Goal: Information Seeking & Learning: Learn about a topic

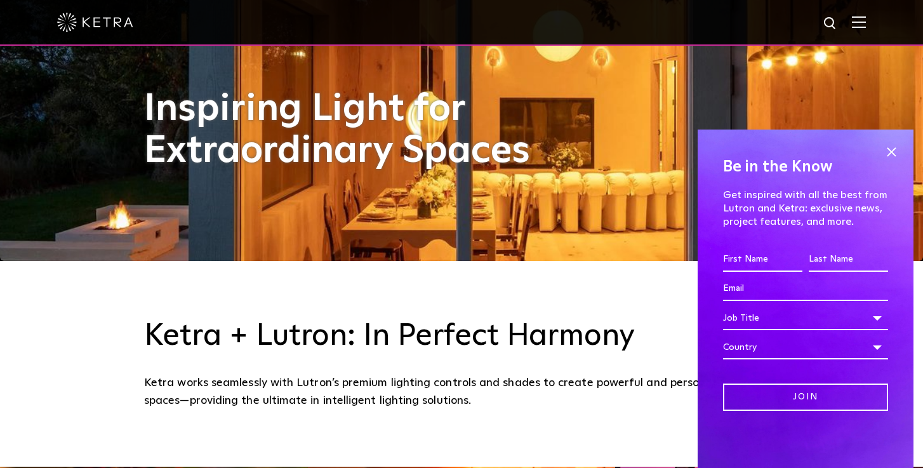
scroll to position [229, 0]
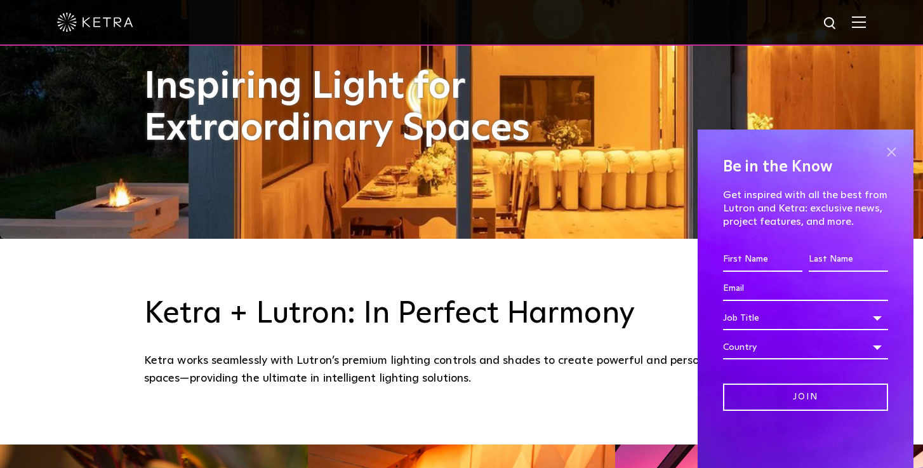
click at [887, 149] on span at bounding box center [890, 151] width 19 height 19
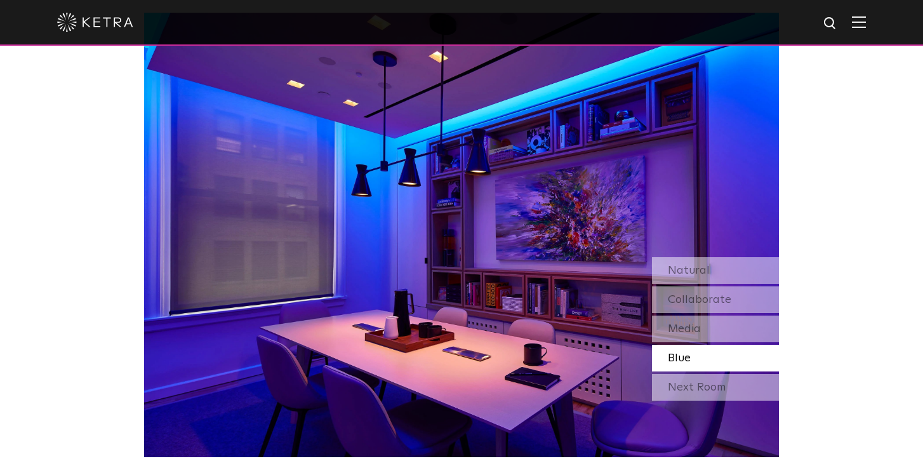
scroll to position [1125, 0]
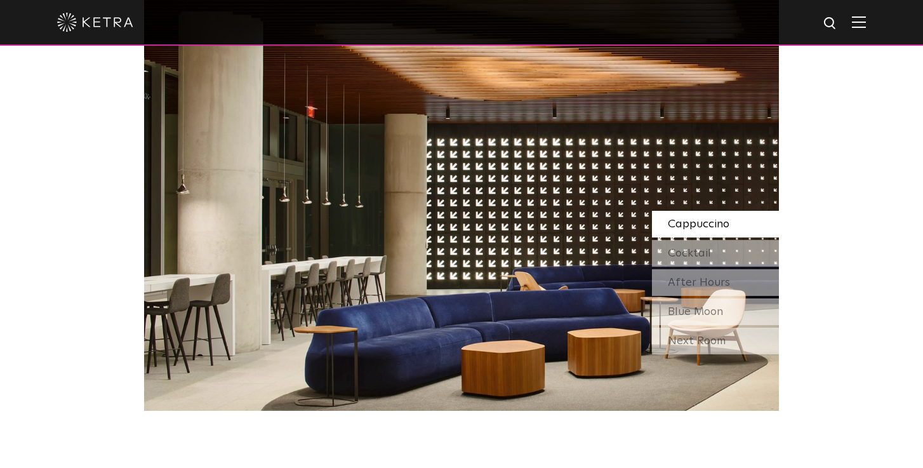
click at [702, 221] on span "Cappuccino" at bounding box center [698, 223] width 62 height 11
click at [699, 250] on span "Cocktail" at bounding box center [688, 252] width 43 height 11
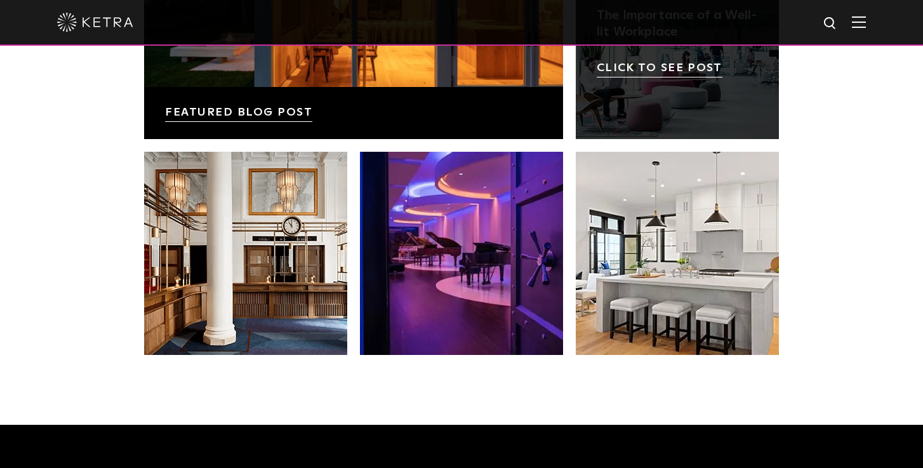
scroll to position [2409, 0]
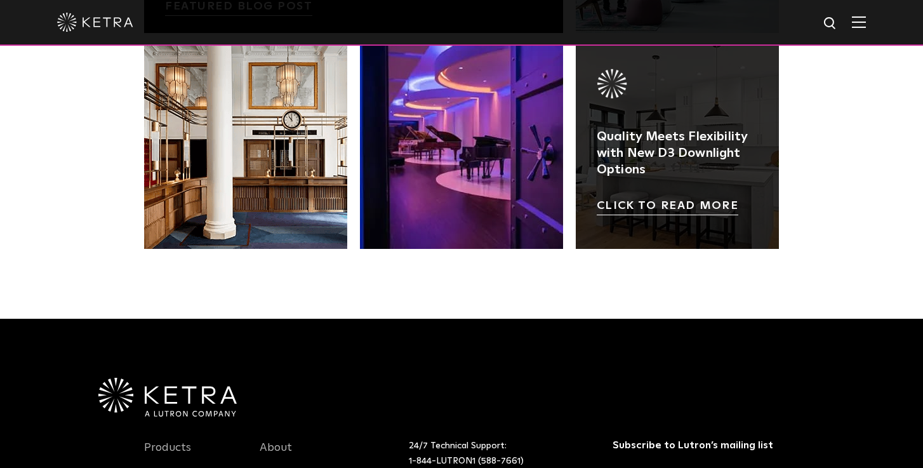
click at [676, 206] on link at bounding box center [676, 147] width 203 height 203
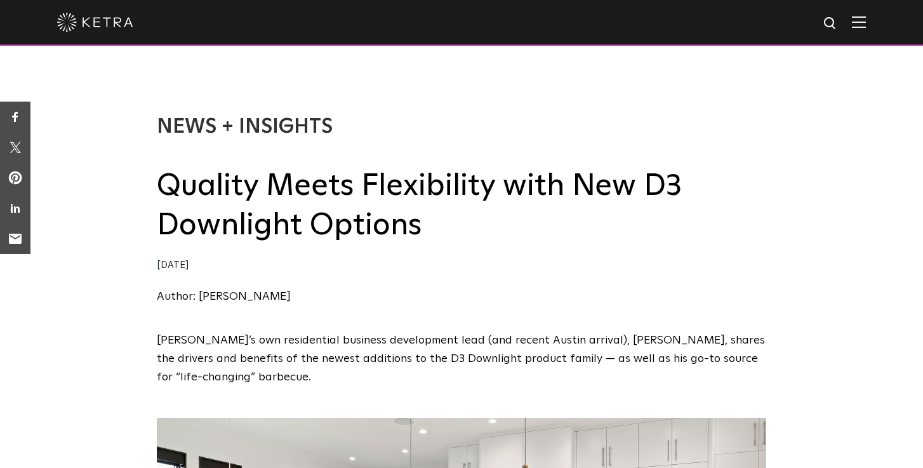
click at [73, 18] on img at bounding box center [95, 22] width 76 height 19
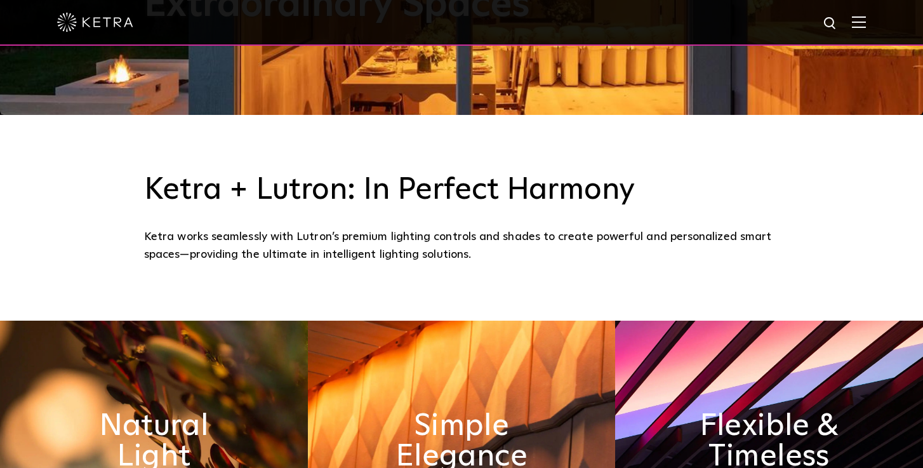
scroll to position [523, 0]
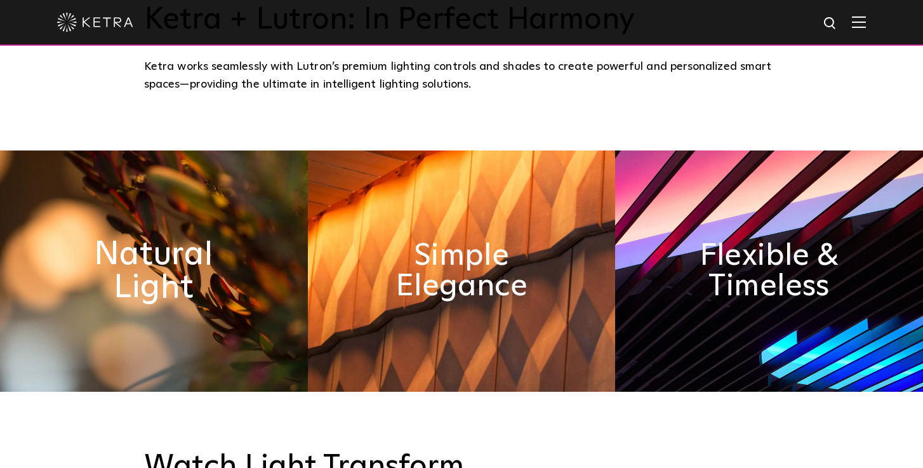
click at [176, 287] on h2 "Natural Light" at bounding box center [154, 271] width 168 height 67
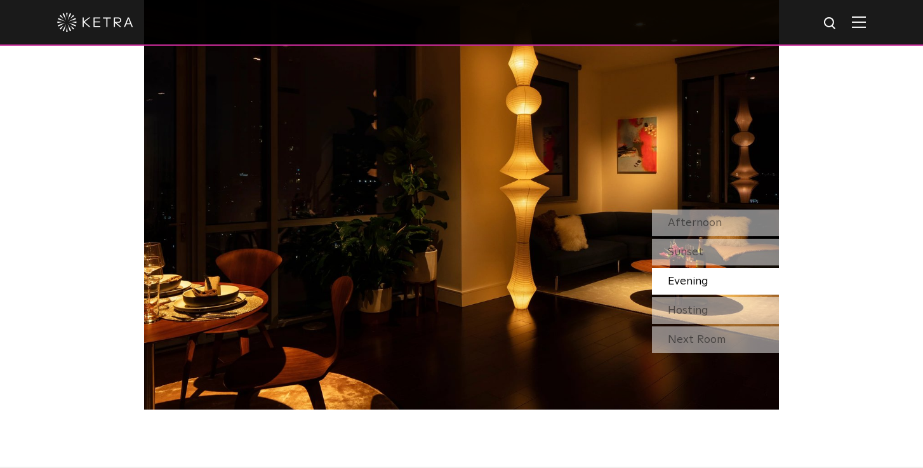
scroll to position [1144, 0]
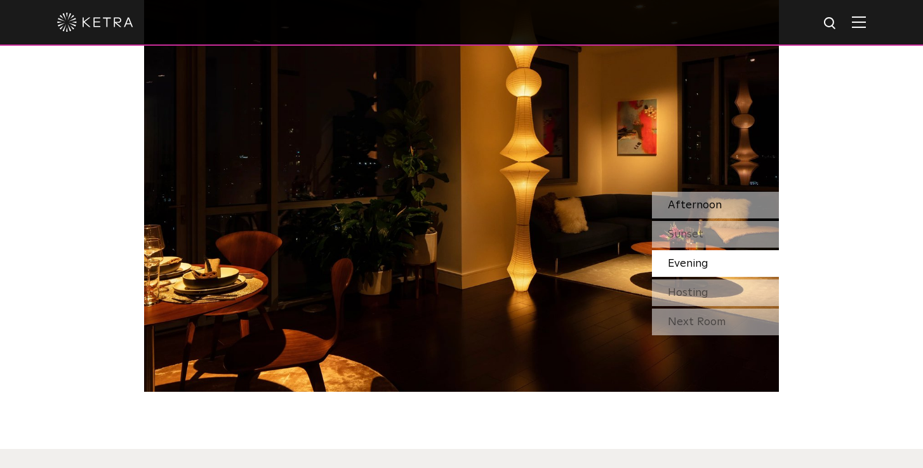
click at [711, 204] on span "Afternoon" at bounding box center [694, 204] width 54 height 11
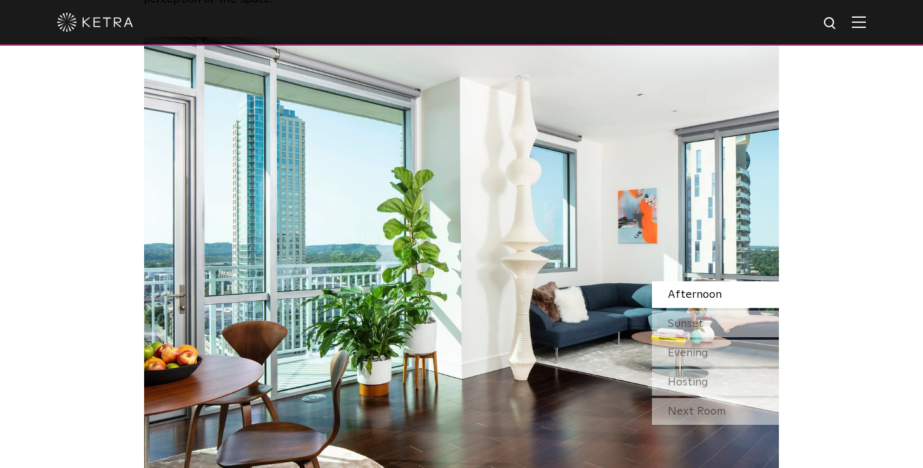
scroll to position [1052, 0]
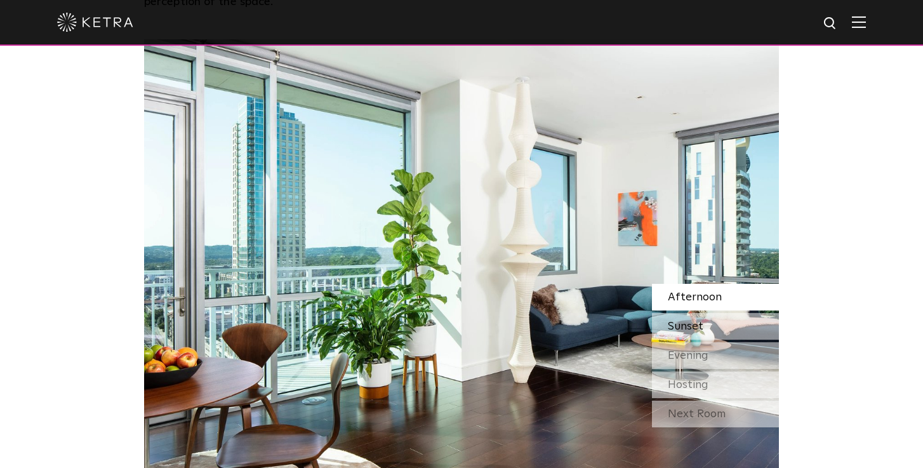
click at [667, 327] on span "Sunset" at bounding box center [685, 325] width 36 height 11
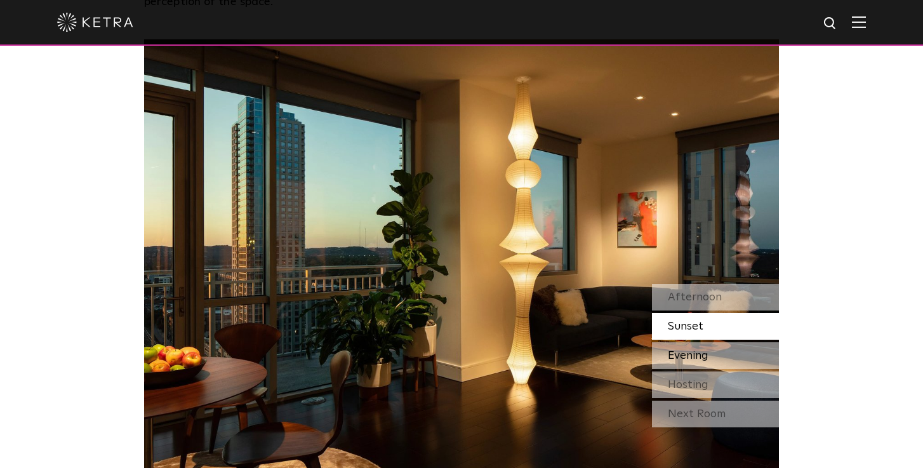
click at [671, 352] on span "Evening" at bounding box center [687, 355] width 41 height 11
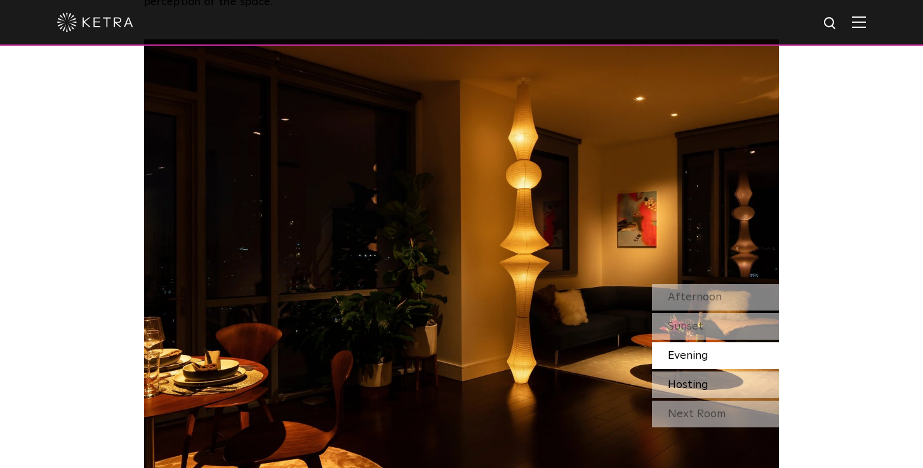
click at [669, 380] on span "Hosting" at bounding box center [687, 384] width 41 height 11
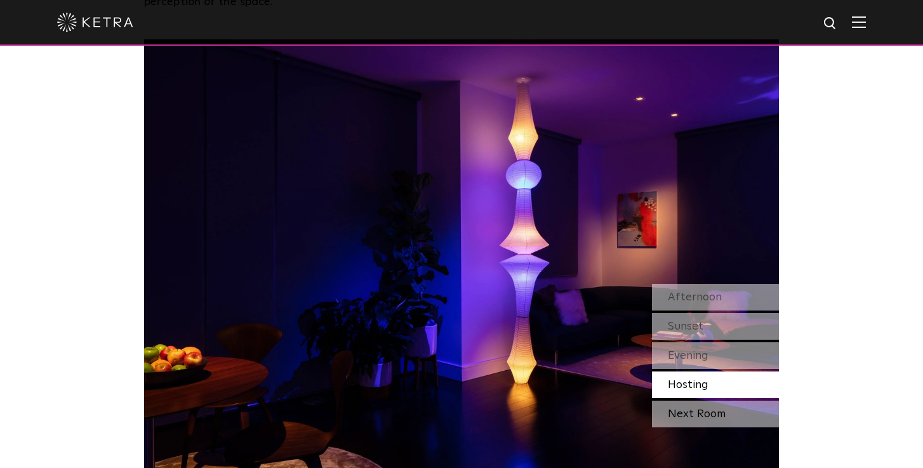
click at [668, 416] on div "Next Room" at bounding box center [715, 413] width 127 height 27
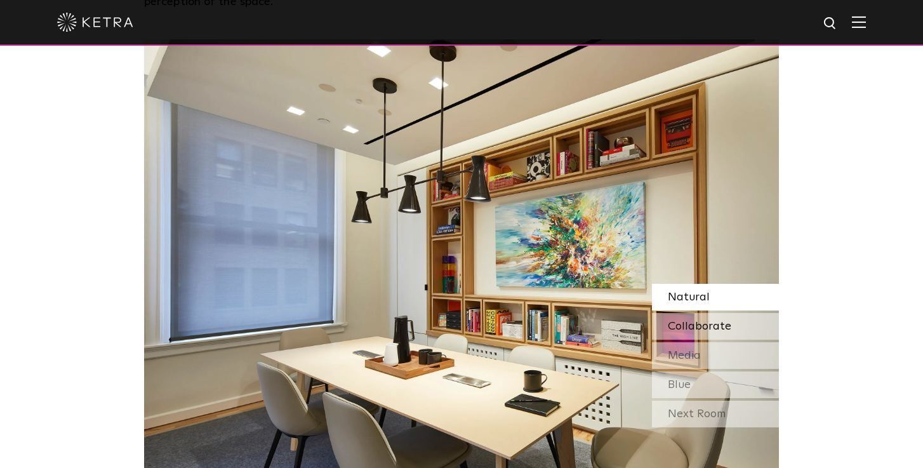
click at [669, 323] on span "Collaborate" at bounding box center [698, 325] width 63 height 11
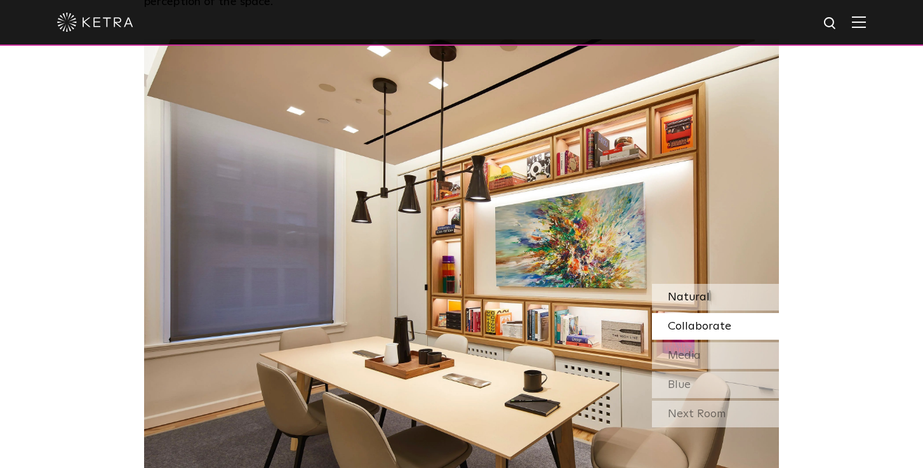
click at [674, 291] on span "Natural" at bounding box center [688, 296] width 42 height 11
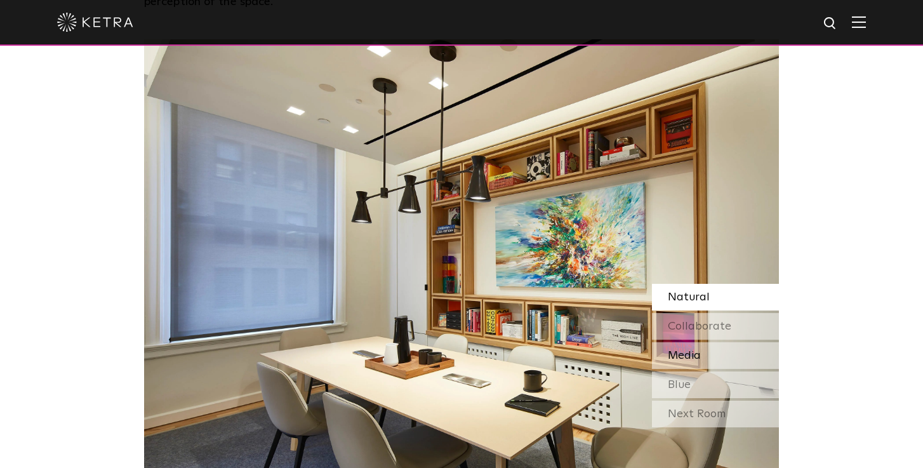
click at [670, 357] on span "Media" at bounding box center [683, 355] width 33 height 11
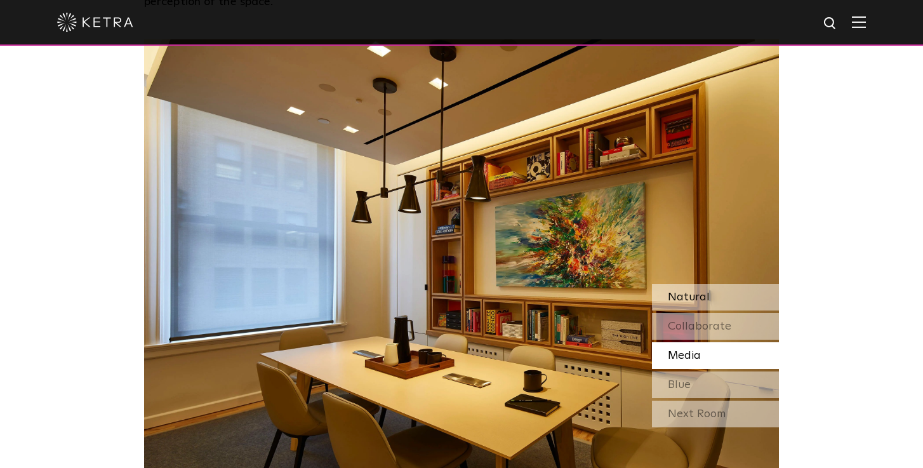
click at [669, 295] on span "Natural" at bounding box center [688, 296] width 42 height 11
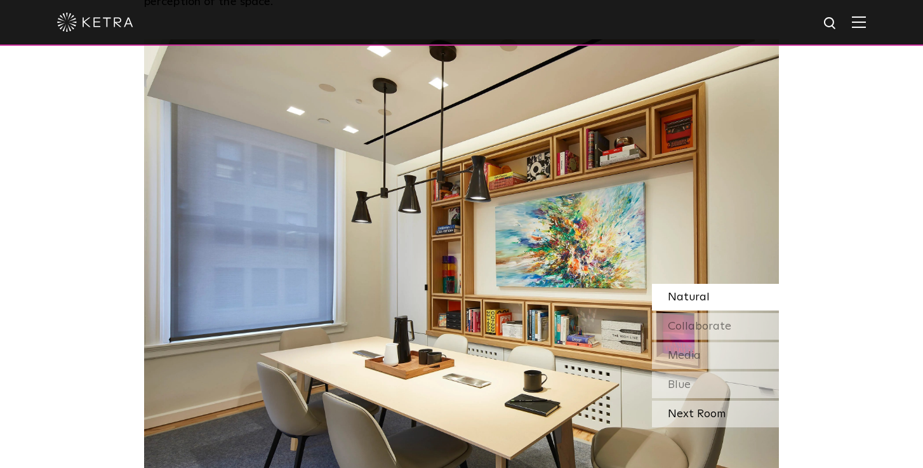
click at [664, 411] on div "Next Room" at bounding box center [715, 413] width 127 height 27
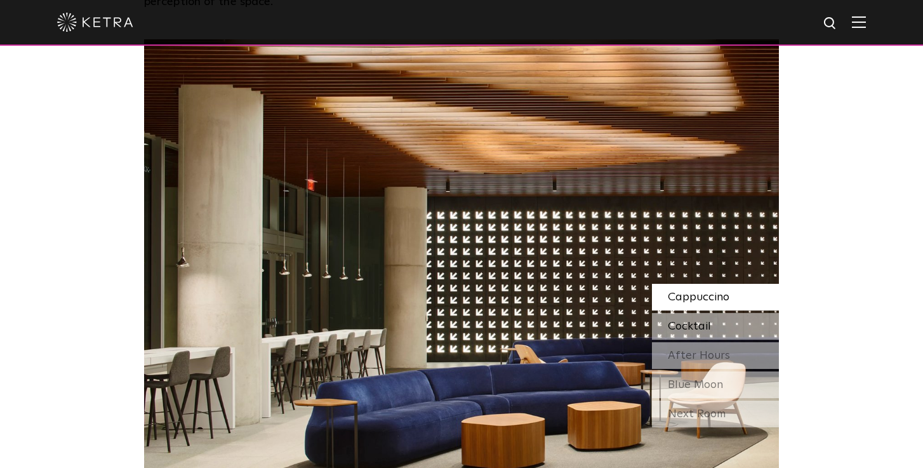
click at [688, 323] on span "Cocktail" at bounding box center [688, 325] width 43 height 11
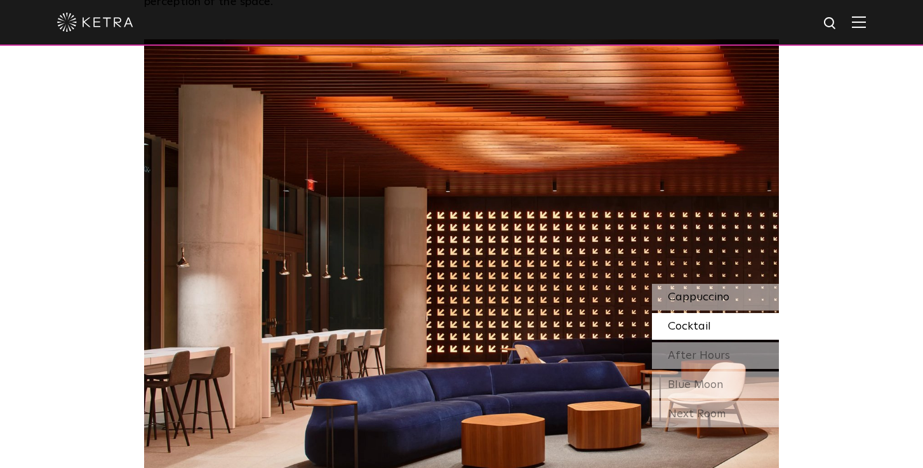
click at [686, 298] on span "Cappuccino" at bounding box center [698, 296] width 62 height 11
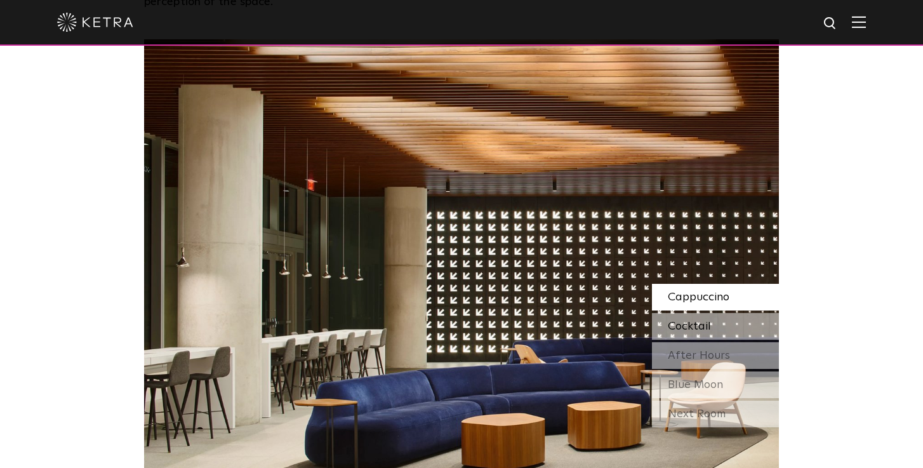
click at [672, 318] on div "Cocktail" at bounding box center [715, 326] width 127 height 27
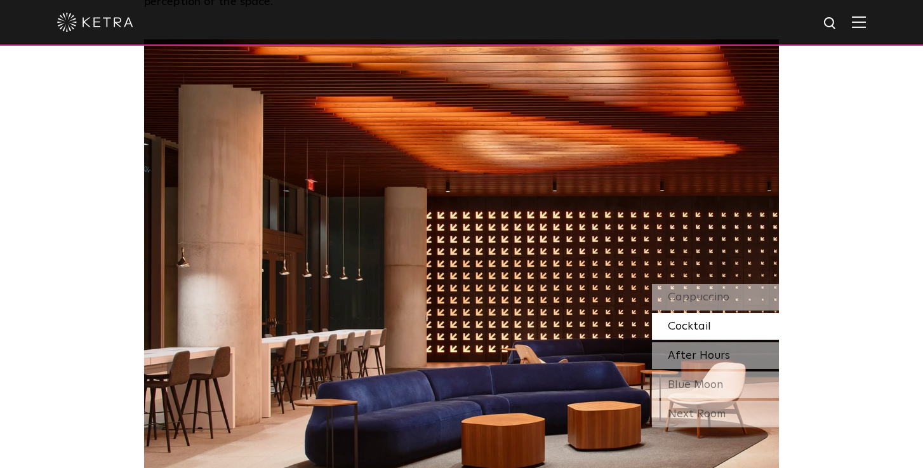
click at [667, 349] on div "After Hours" at bounding box center [715, 355] width 127 height 27
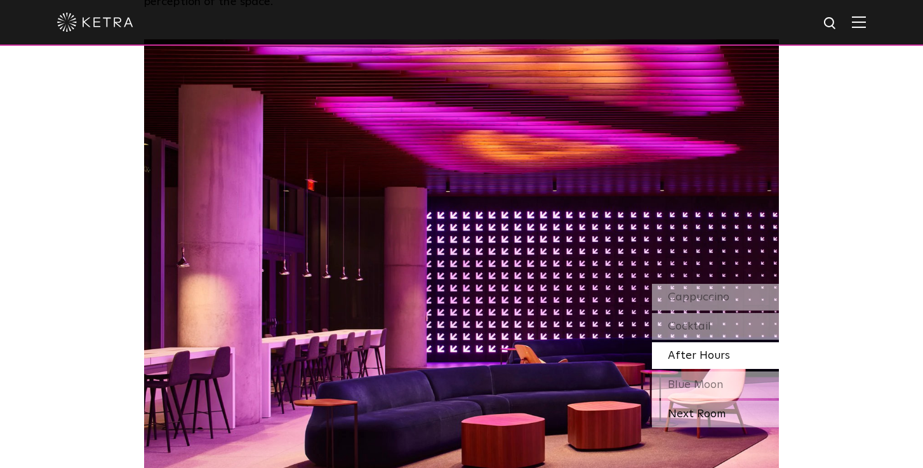
click at [681, 418] on div "Next Room" at bounding box center [715, 413] width 127 height 27
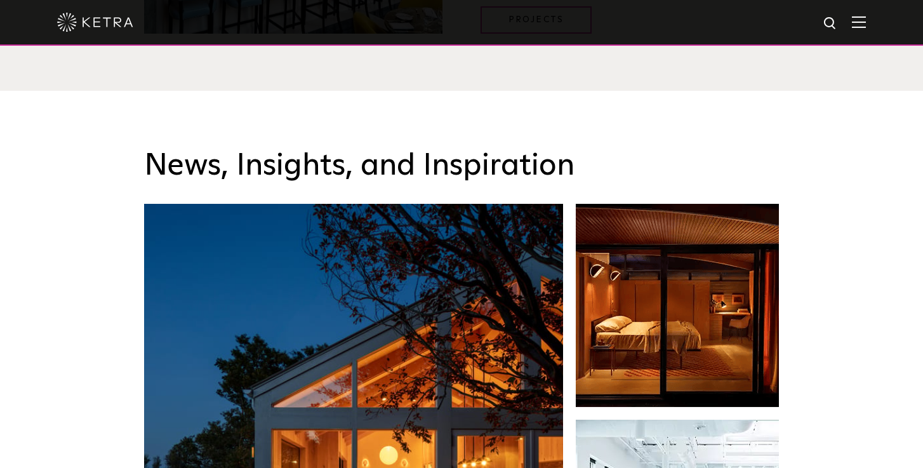
scroll to position [1820, 0]
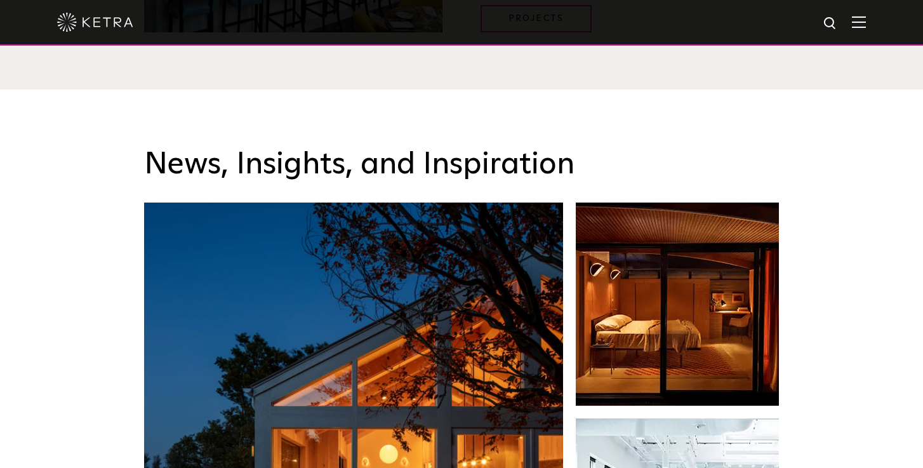
click at [856, 22] on img at bounding box center [859, 22] width 14 height 12
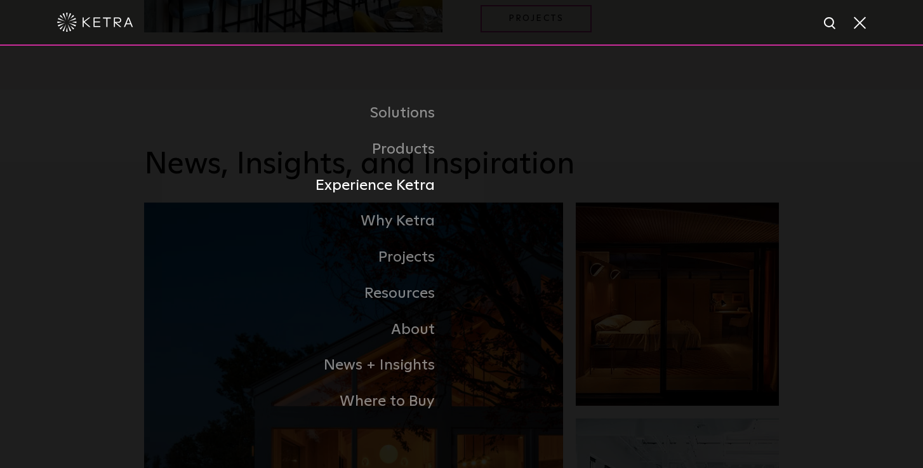
click at [424, 188] on link "Experience Ketra" at bounding box center [302, 186] width 317 height 36
